Goal: Information Seeking & Learning: Learn about a topic

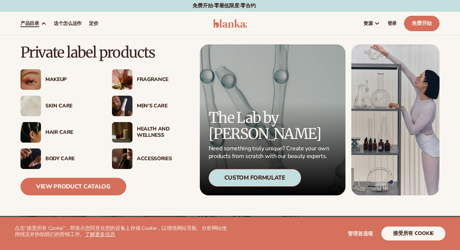
click at [52, 82] on div "Makeup" at bounding box center [71, 80] width 52 height 6
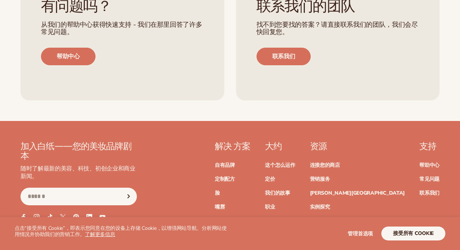
scroll to position [1172, 0]
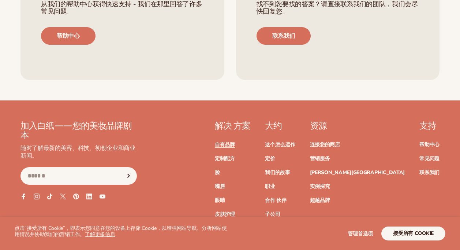
click at [235, 142] on link "自有品牌" at bounding box center [225, 144] width 20 height 5
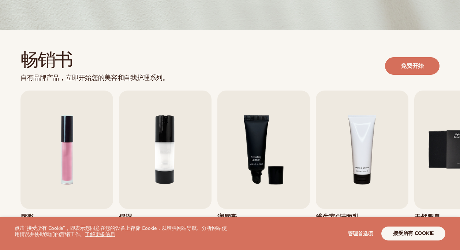
scroll to position [215, 0]
